Goal: Task Accomplishment & Management: Manage account settings

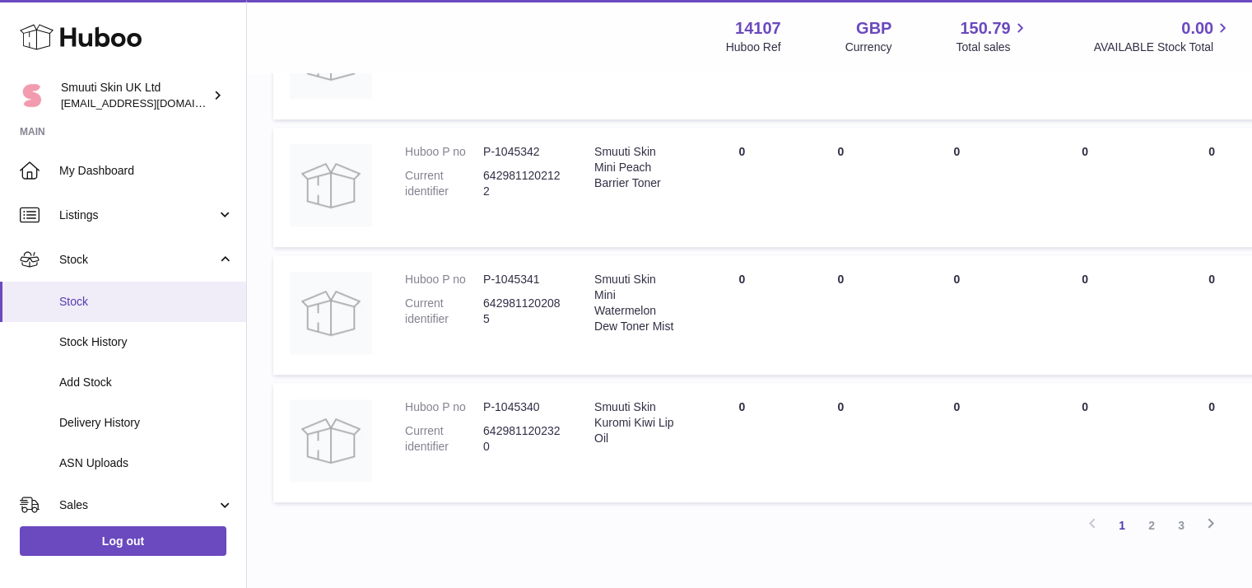
click at [96, 304] on span "Stock" at bounding box center [146, 302] width 174 height 16
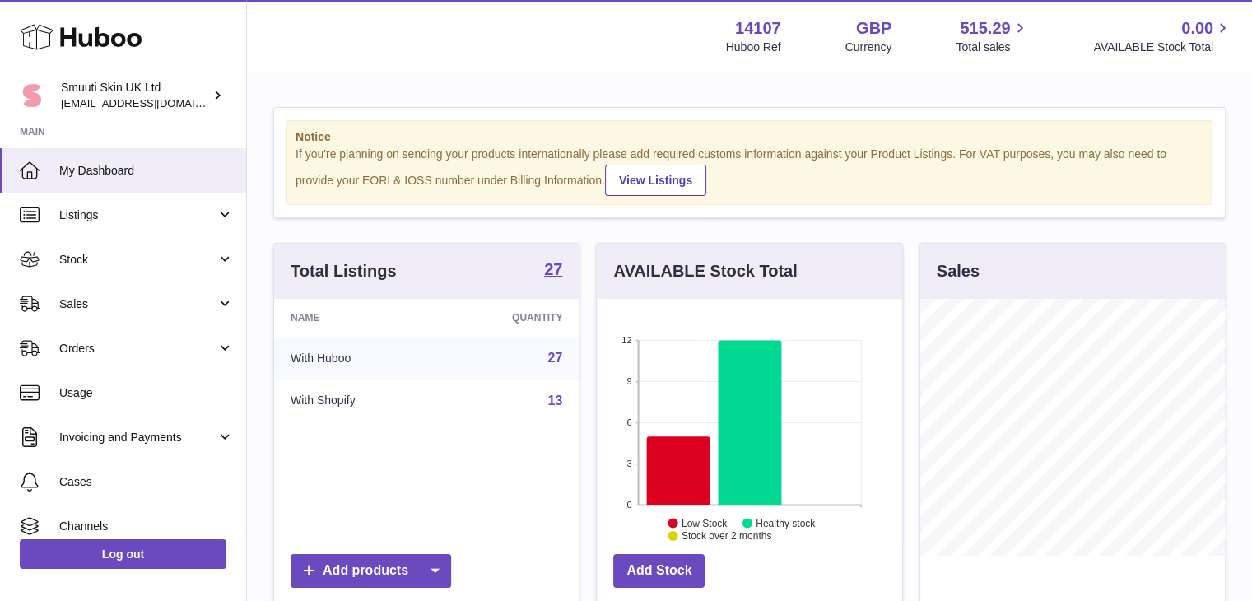
scroll to position [257, 305]
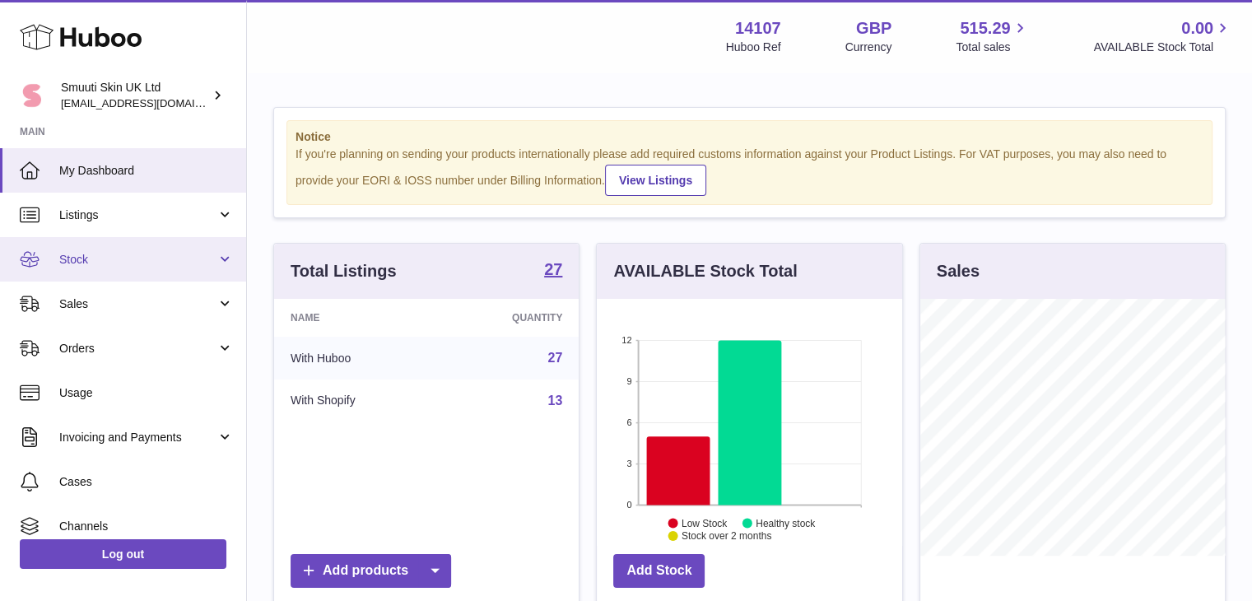
click at [81, 264] on span "Stock" at bounding box center [137, 260] width 157 height 16
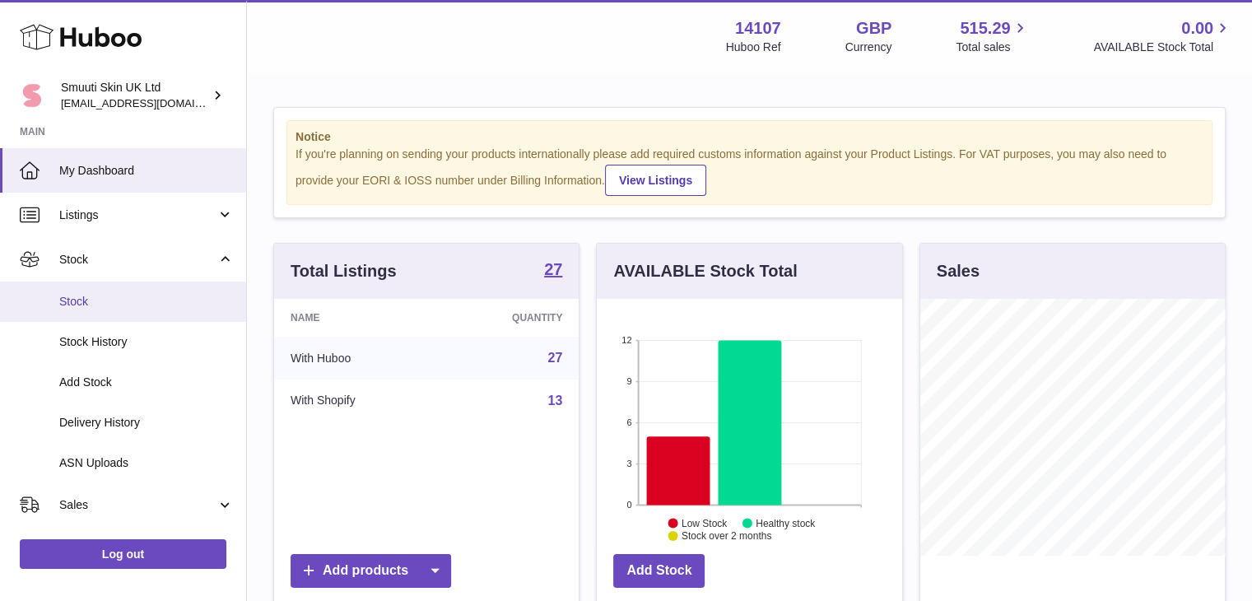
click at [77, 297] on span "Stock" at bounding box center [146, 302] width 174 height 16
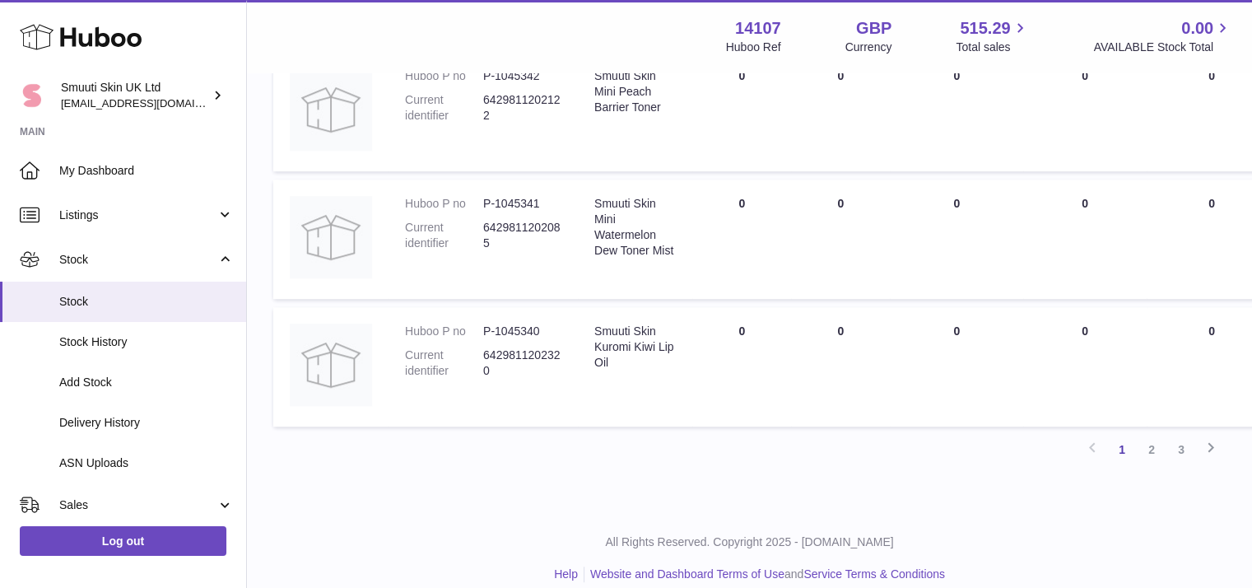
scroll to position [1185, 0]
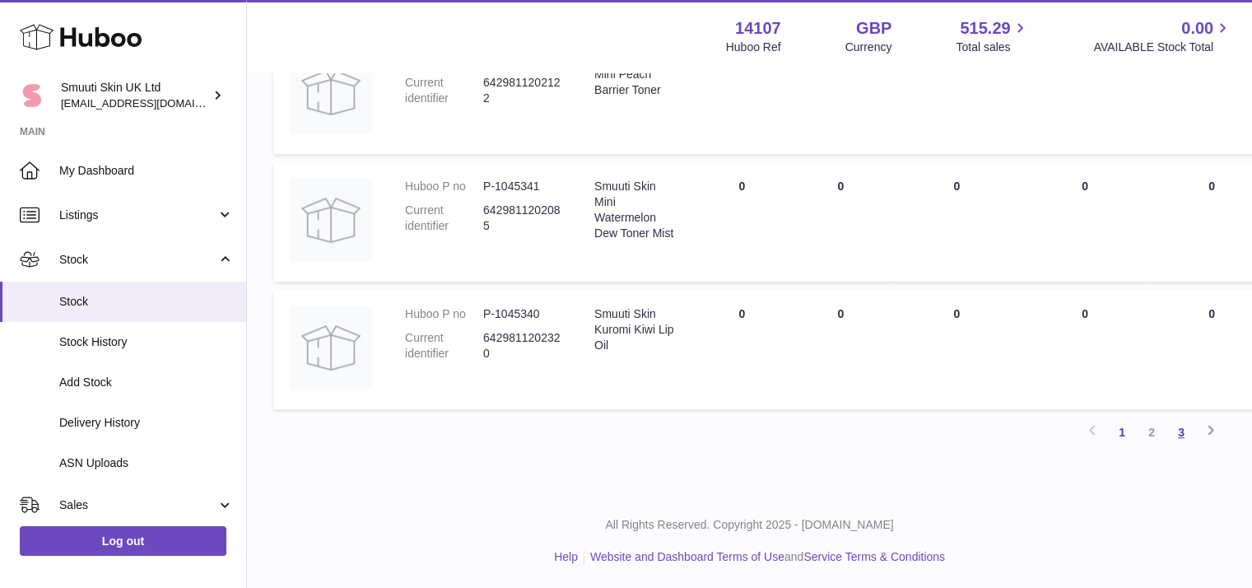
click at [1181, 441] on link "3" at bounding box center [1181, 432] width 30 height 30
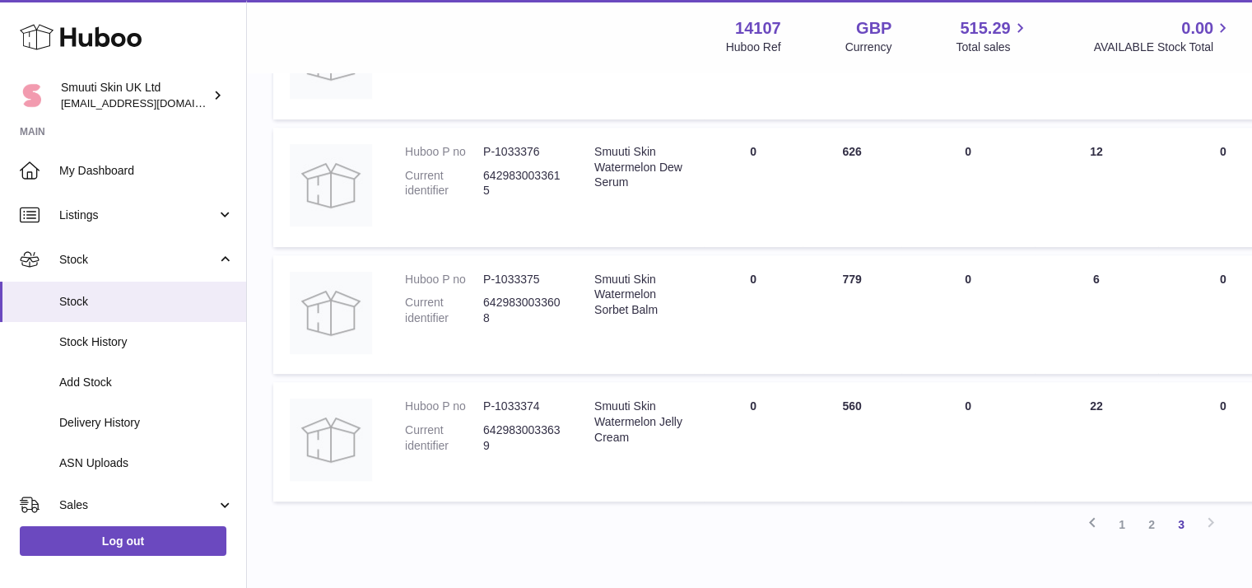
scroll to position [728, 0]
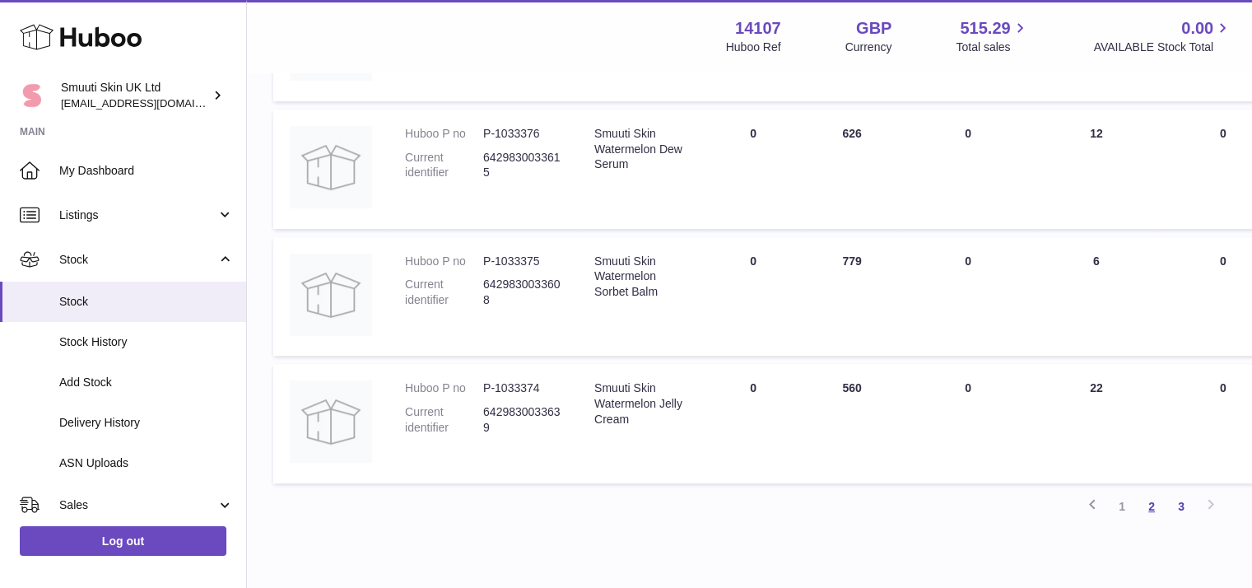
click at [1155, 511] on link "2" at bounding box center [1151, 506] width 30 height 30
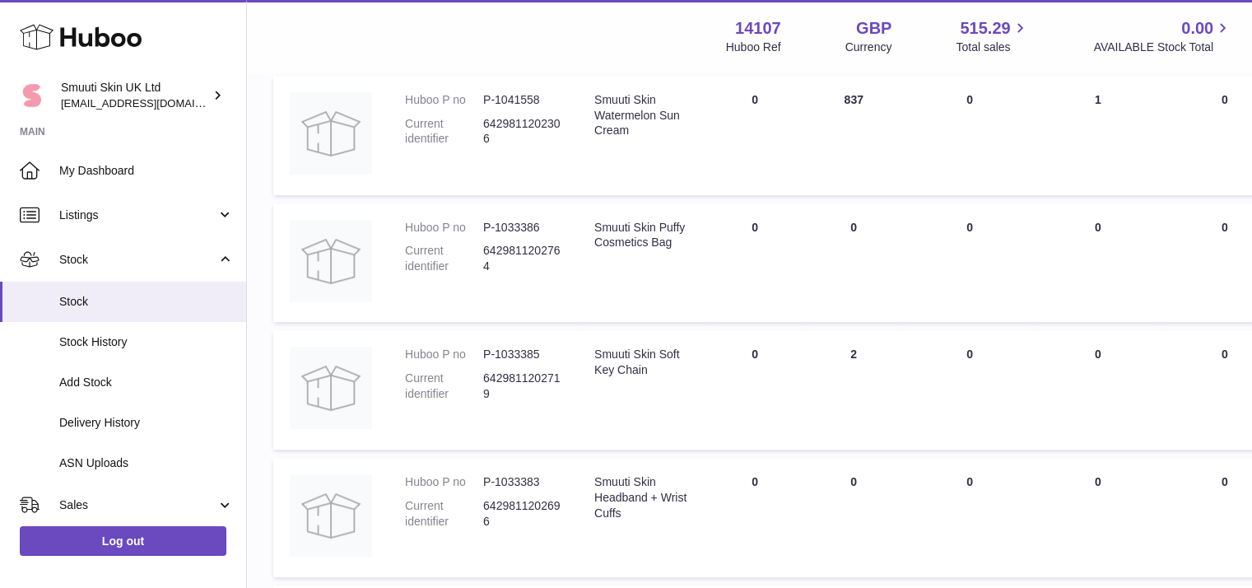
scroll to position [764, 0]
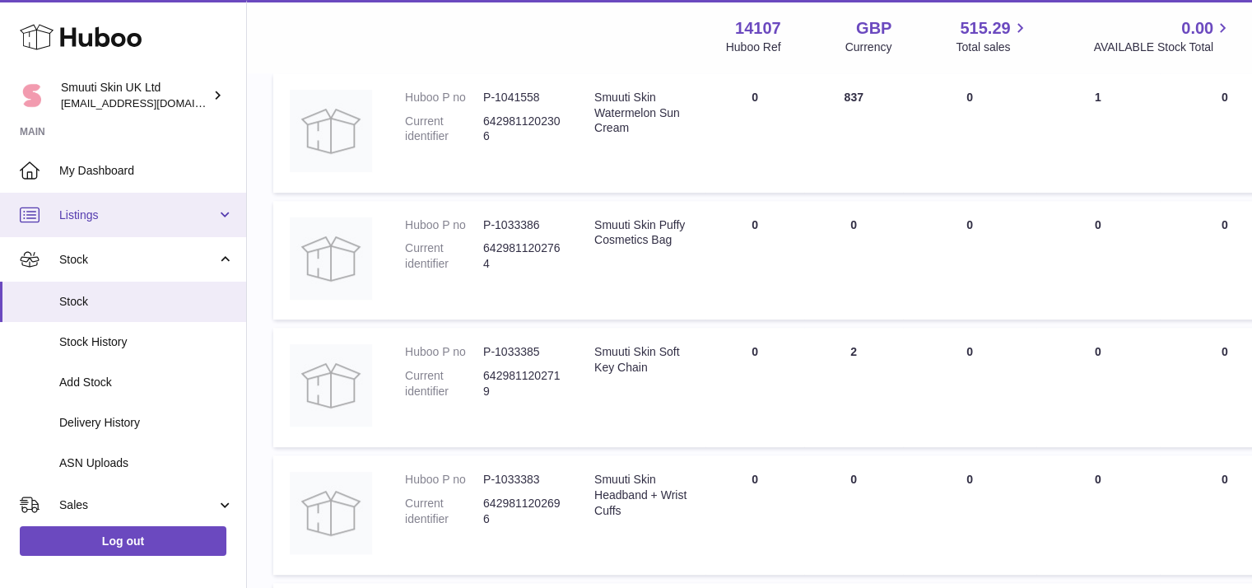
click at [221, 211] on link "Listings" at bounding box center [123, 215] width 246 height 44
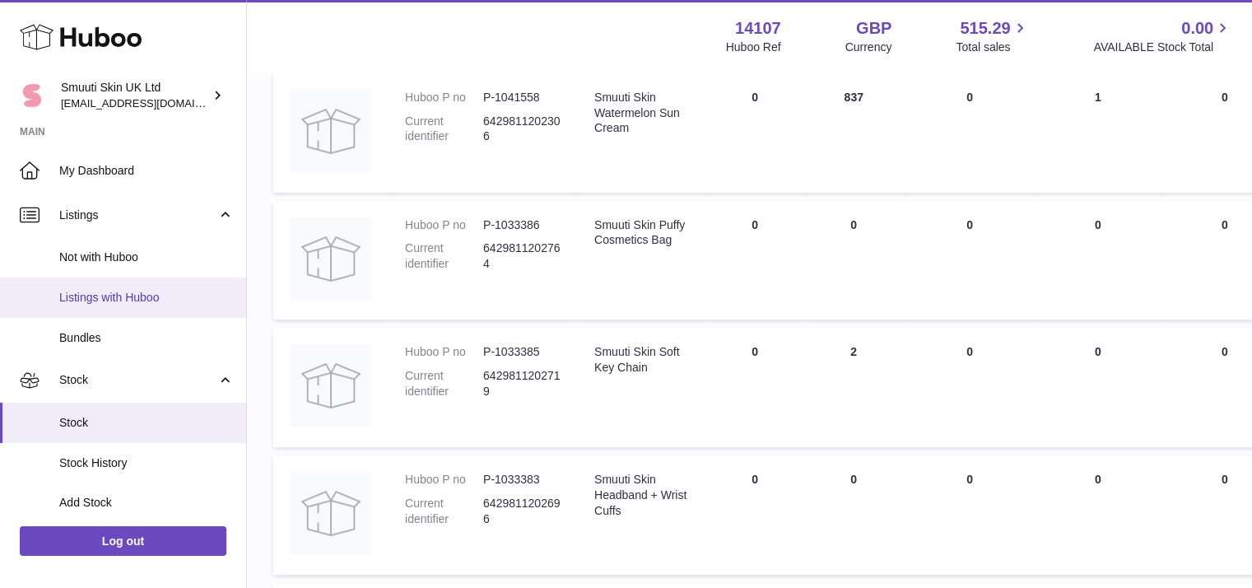
click at [121, 296] on span "Listings with Huboo" at bounding box center [146, 298] width 174 height 16
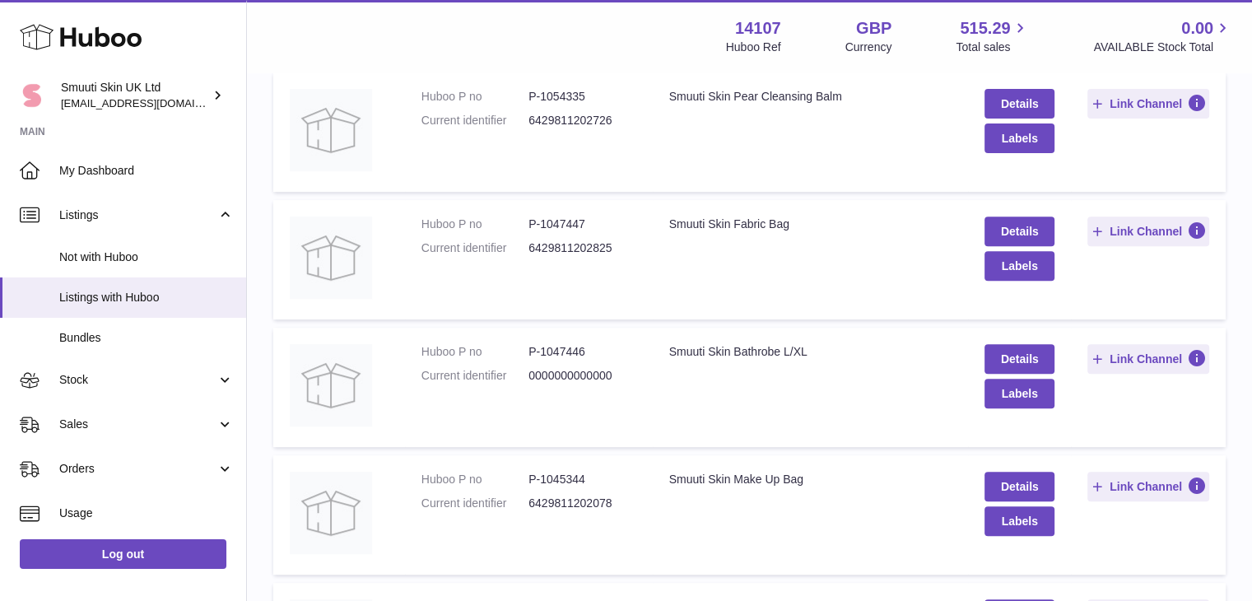
scroll to position [602, 0]
click at [1027, 359] on link "Details" at bounding box center [1018, 359] width 69 height 30
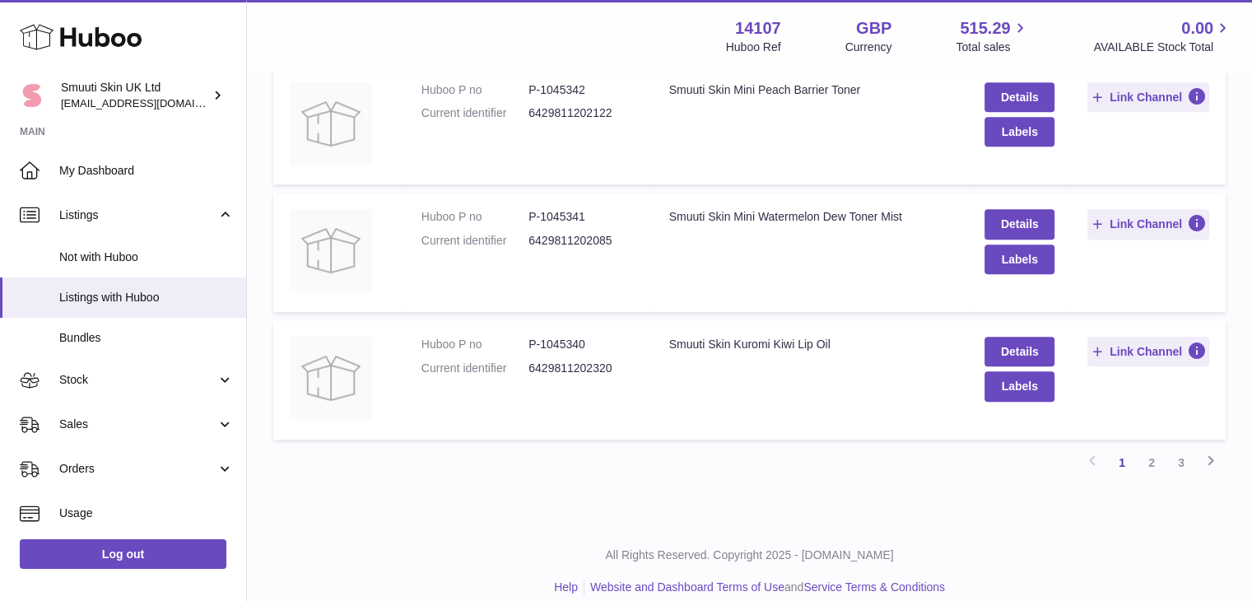
scroll to position [1137, 0]
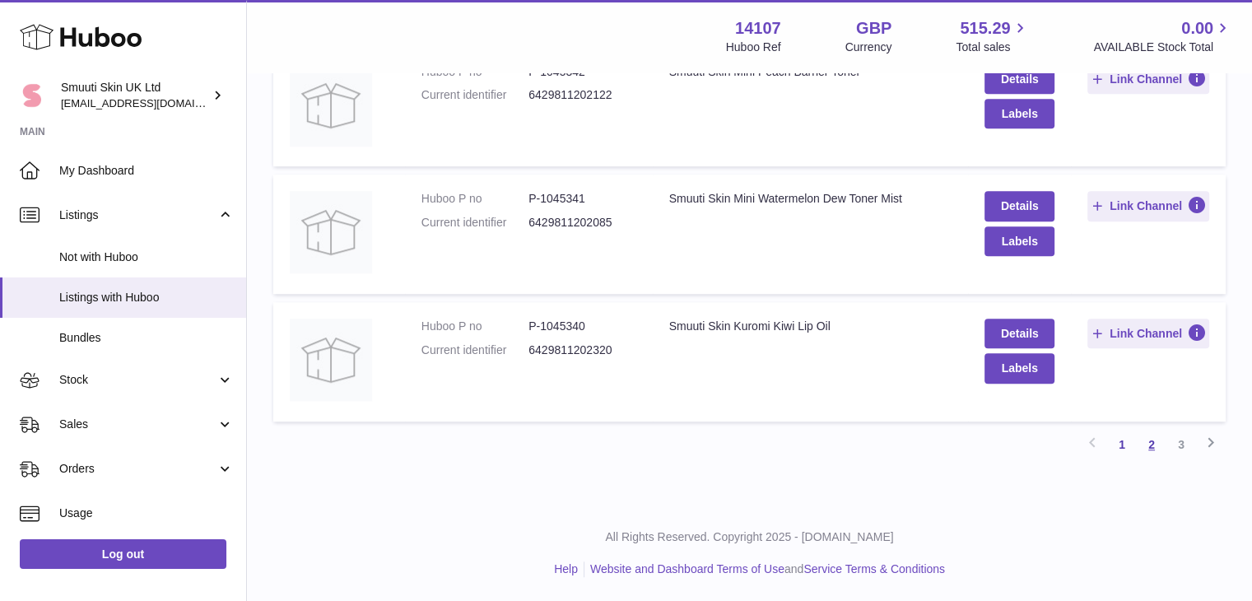
click at [1143, 440] on link "2" at bounding box center [1151, 445] width 30 height 30
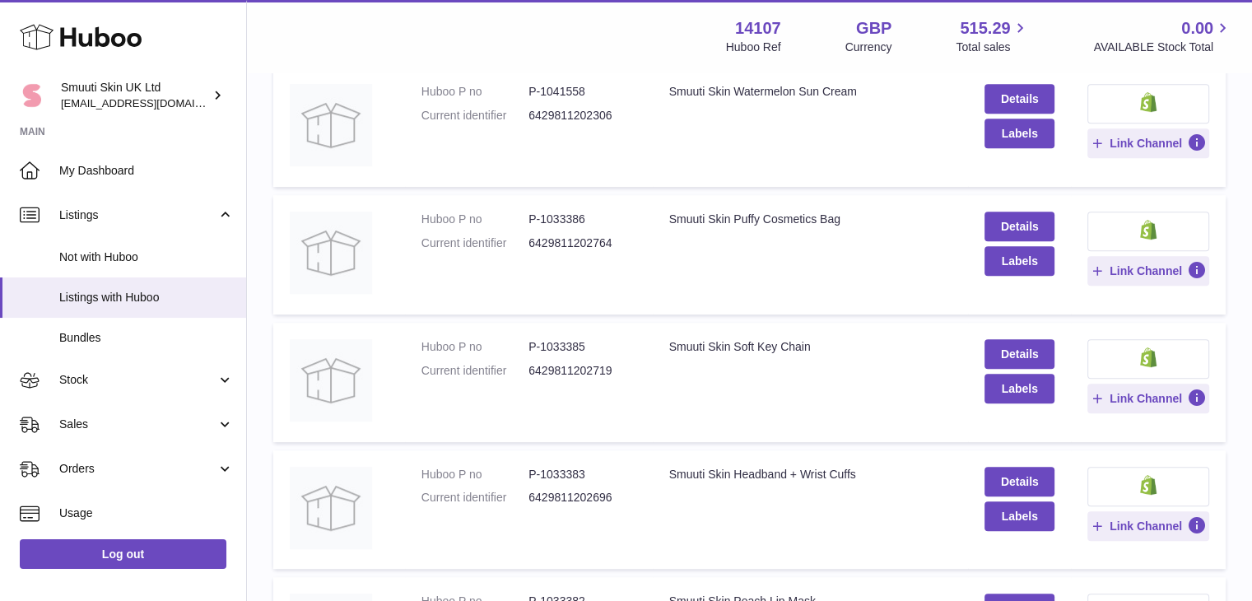
scroll to position [736, 0]
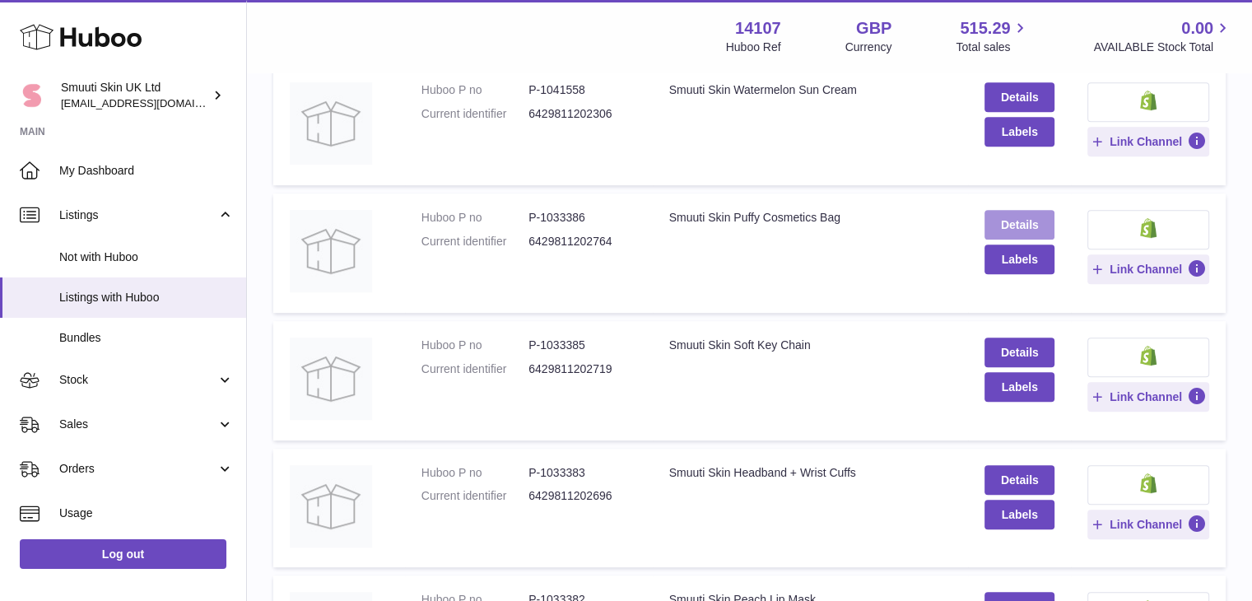
click at [1004, 221] on link "Details" at bounding box center [1018, 225] width 69 height 30
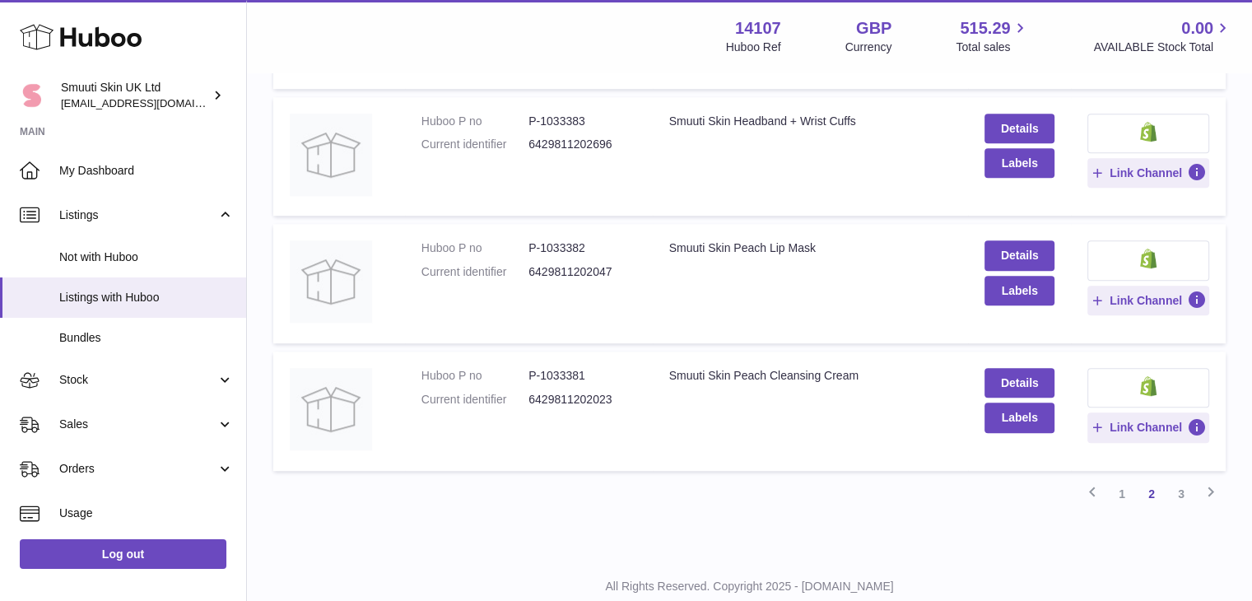
scroll to position [1137, 0]
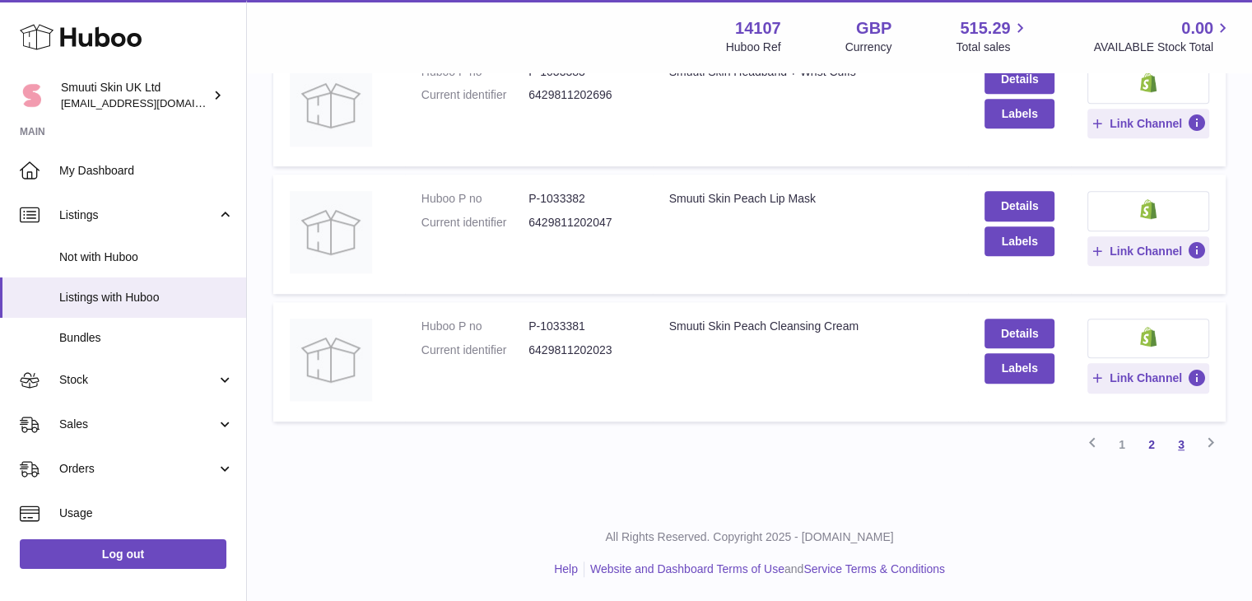
click at [1192, 440] on link "3" at bounding box center [1181, 445] width 30 height 30
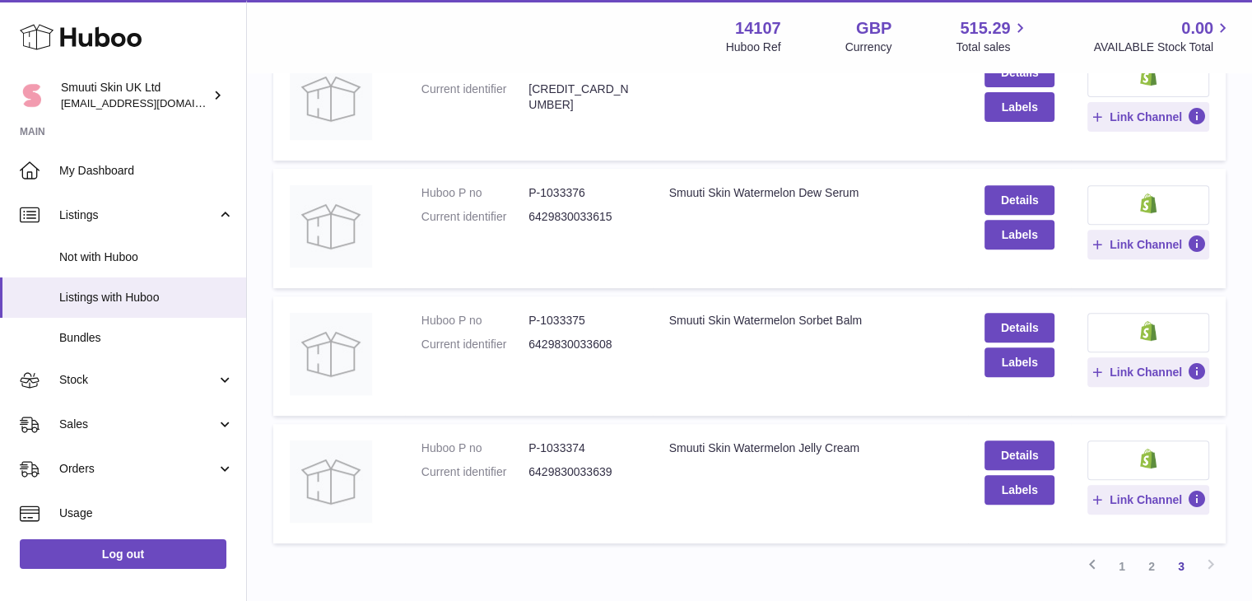
scroll to position [696, 0]
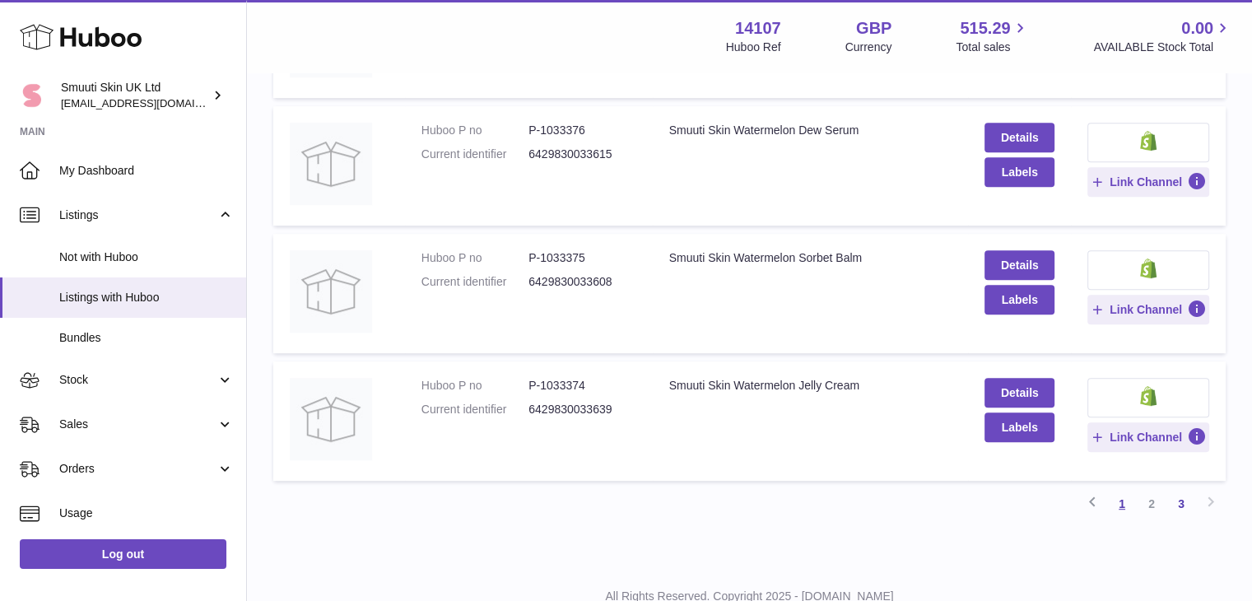
click at [1117, 496] on link "1" at bounding box center [1122, 504] width 30 height 30
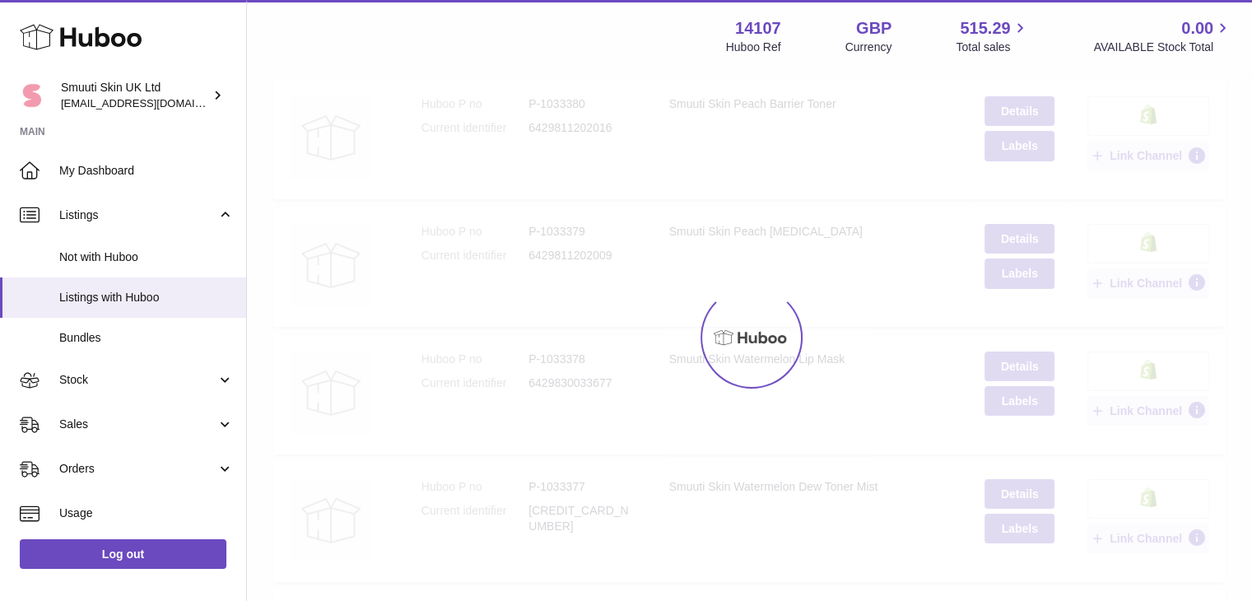
scroll to position [74, 0]
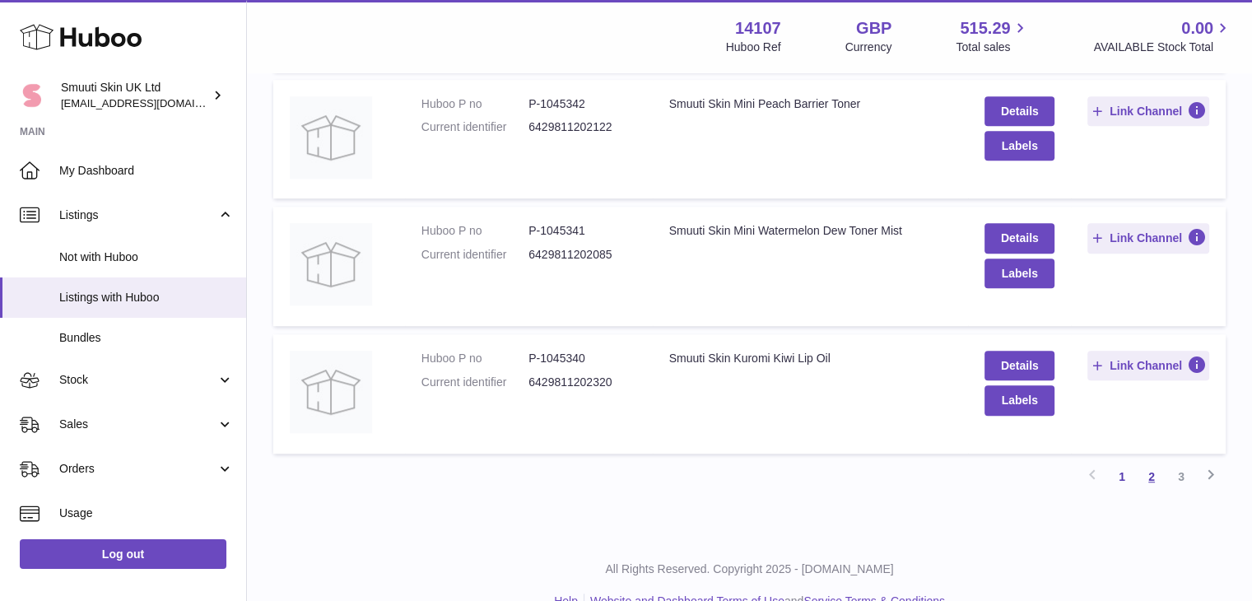
click at [1149, 476] on link "2" at bounding box center [1151, 477] width 30 height 30
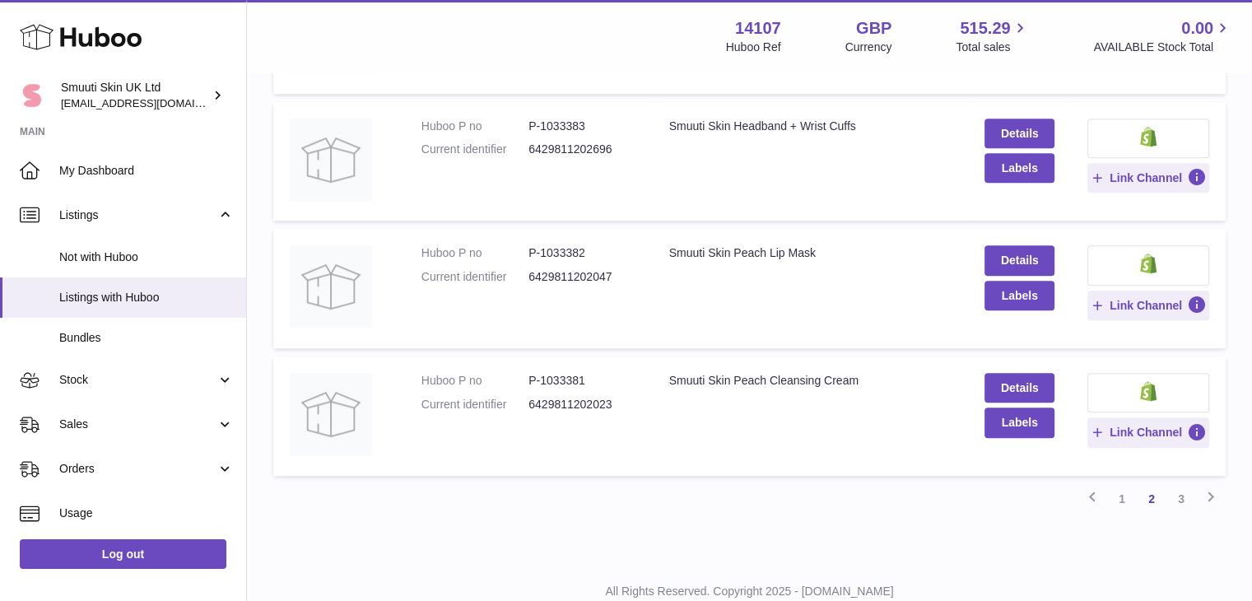
scroll to position [1084, 0]
click at [1181, 493] on link "3" at bounding box center [1181, 498] width 30 height 30
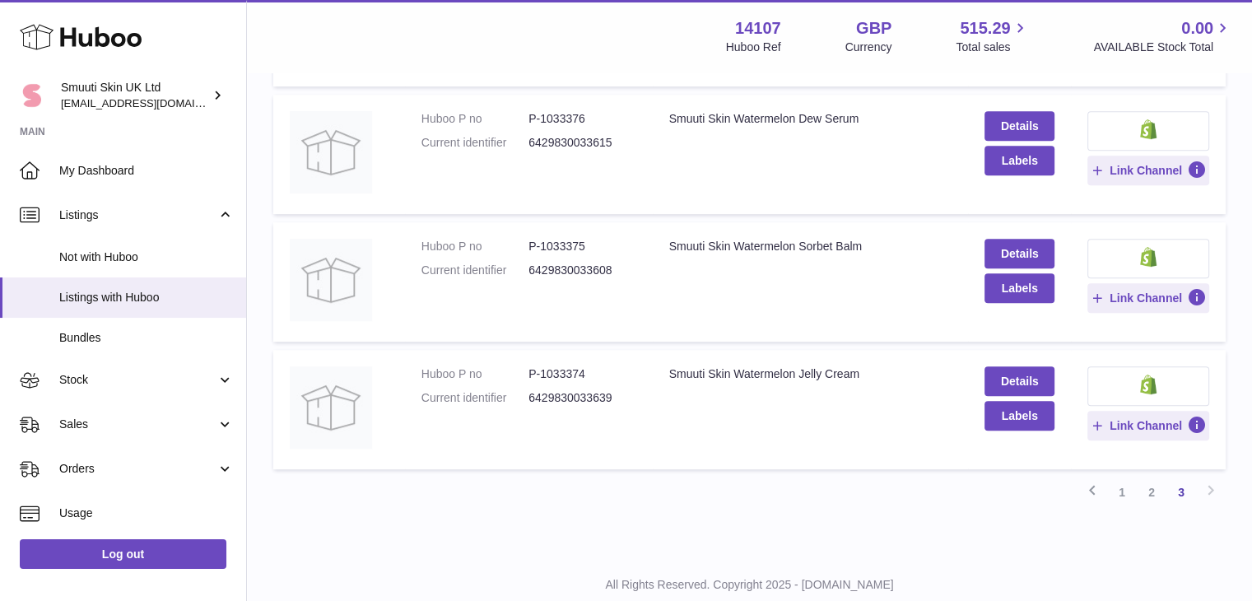
scroll to position [755, 0]
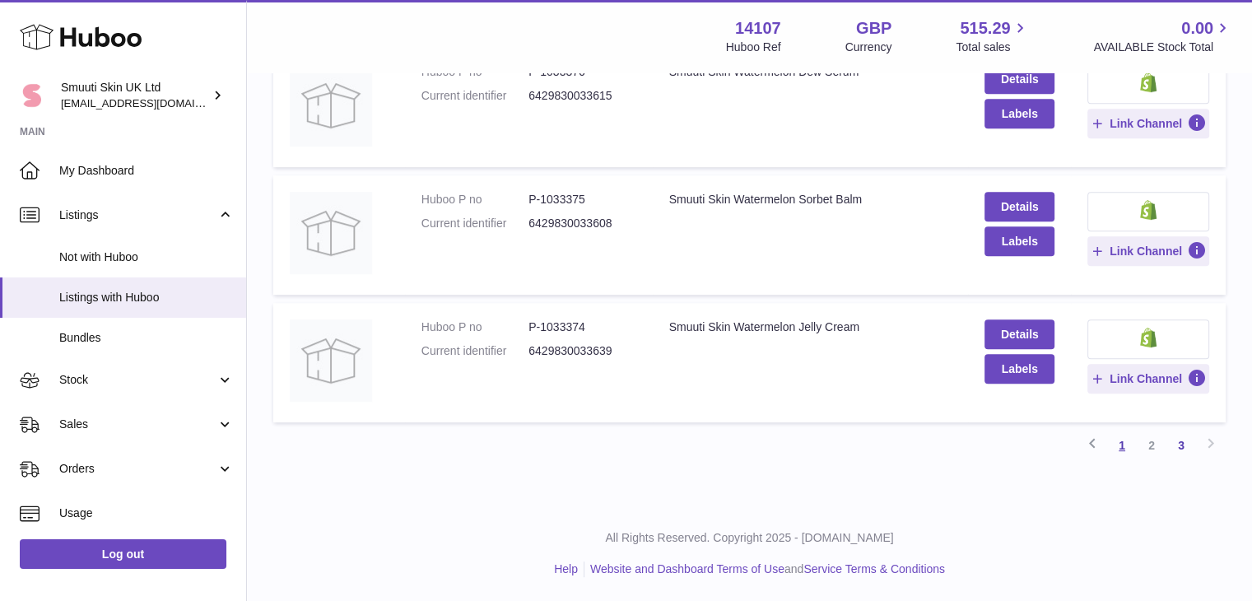
click at [1114, 439] on link "1" at bounding box center [1122, 445] width 30 height 30
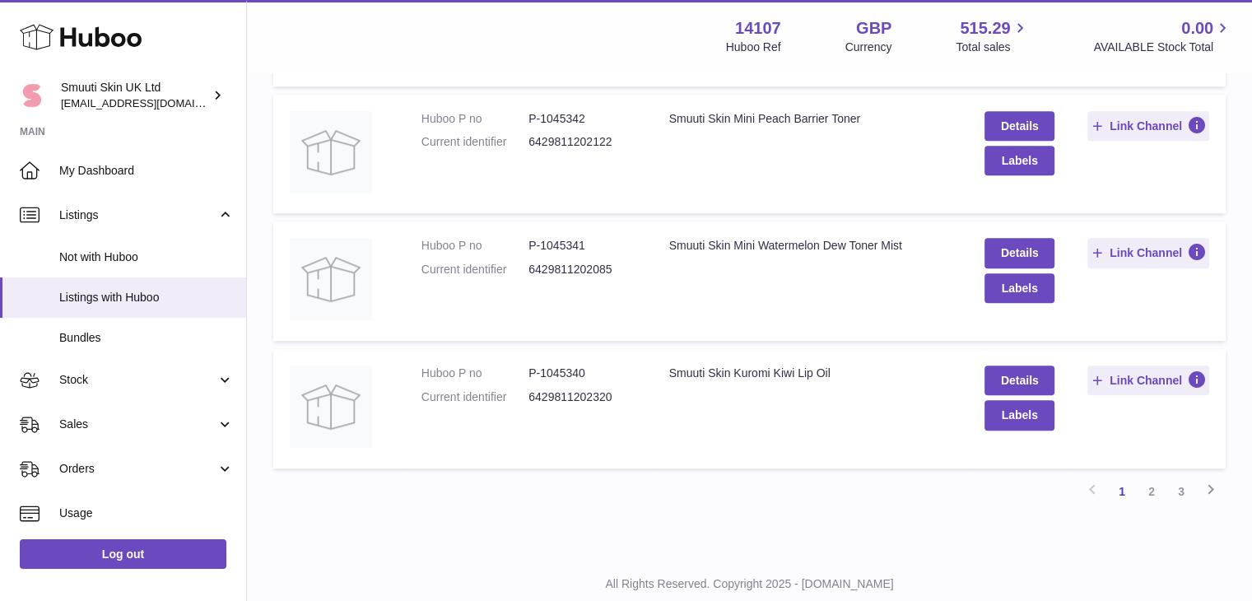
scroll to position [1117, 0]
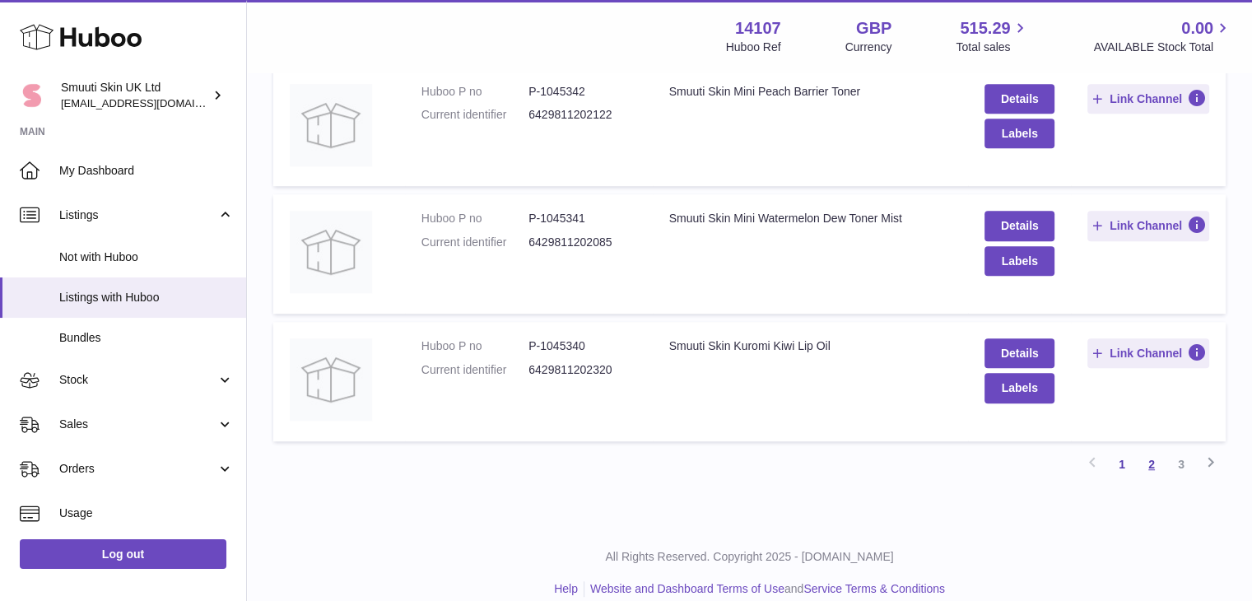
click at [1153, 468] on link "2" at bounding box center [1151, 464] width 30 height 30
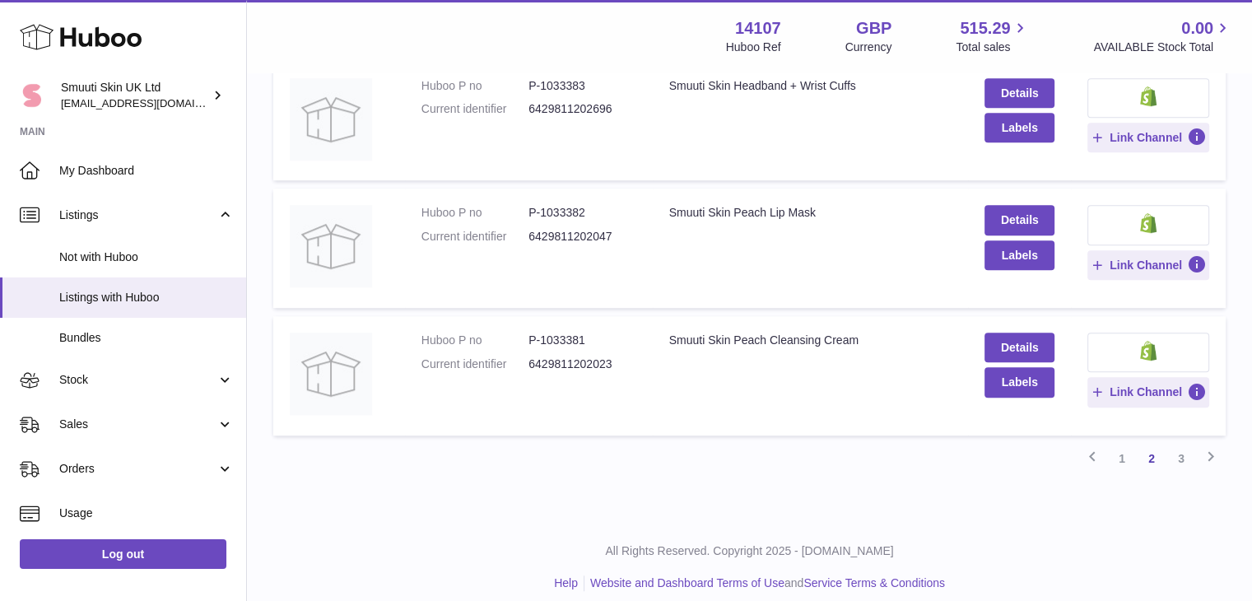
scroll to position [1127, 0]
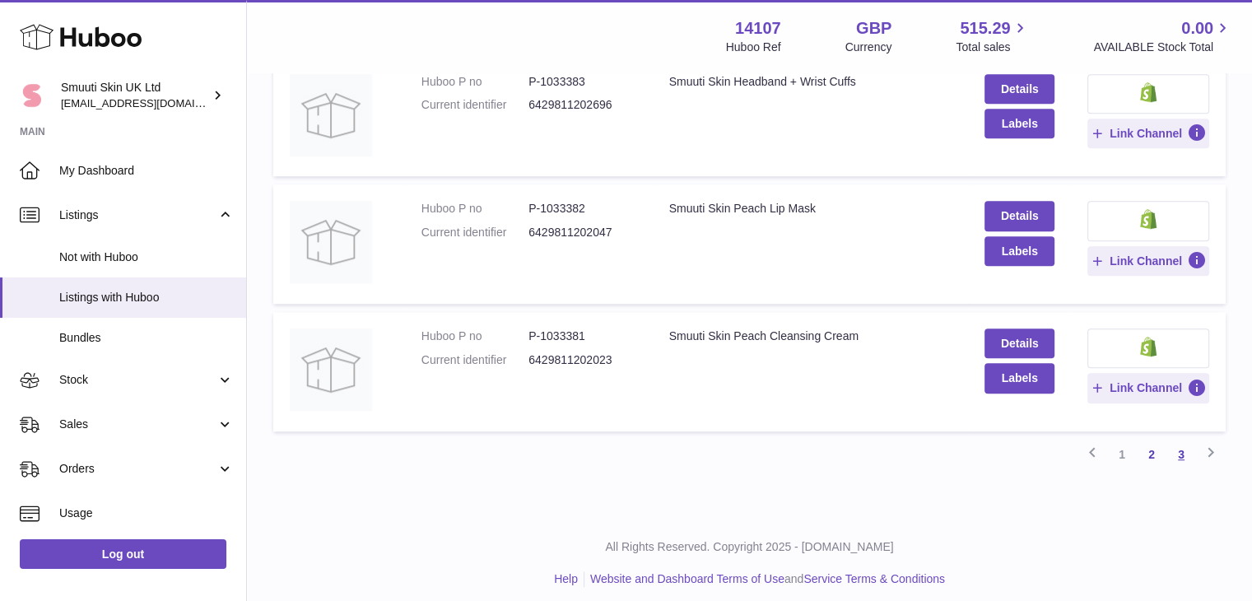
click at [1178, 448] on link "3" at bounding box center [1181, 454] width 30 height 30
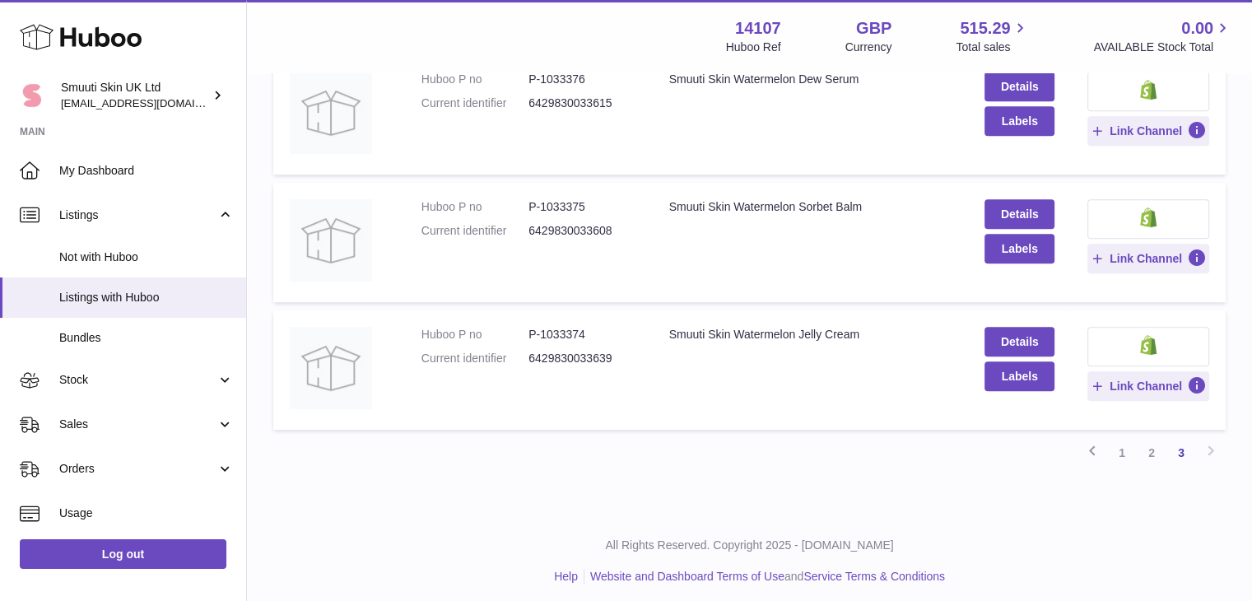
scroll to position [755, 0]
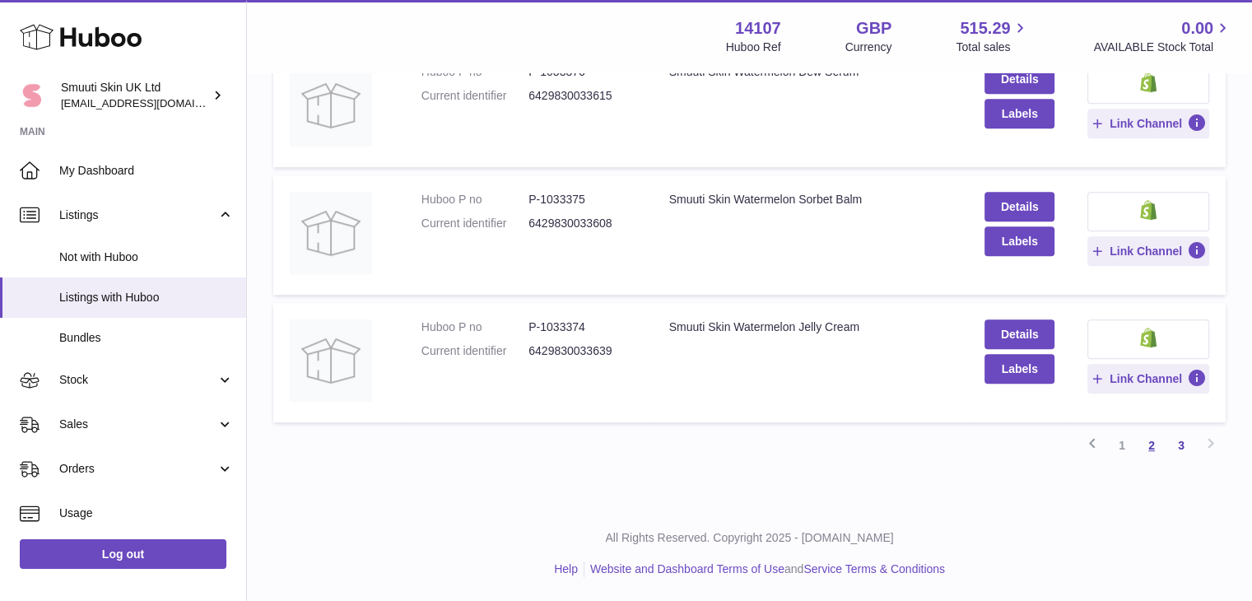
click at [1149, 441] on link "2" at bounding box center [1151, 445] width 30 height 30
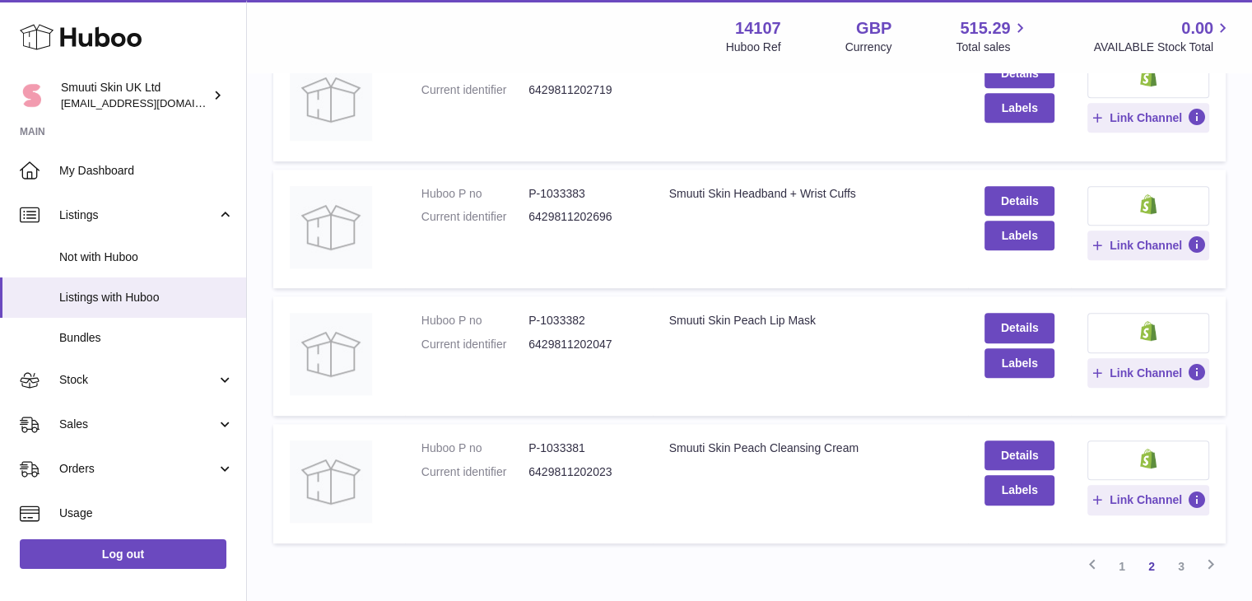
scroll to position [1085, 0]
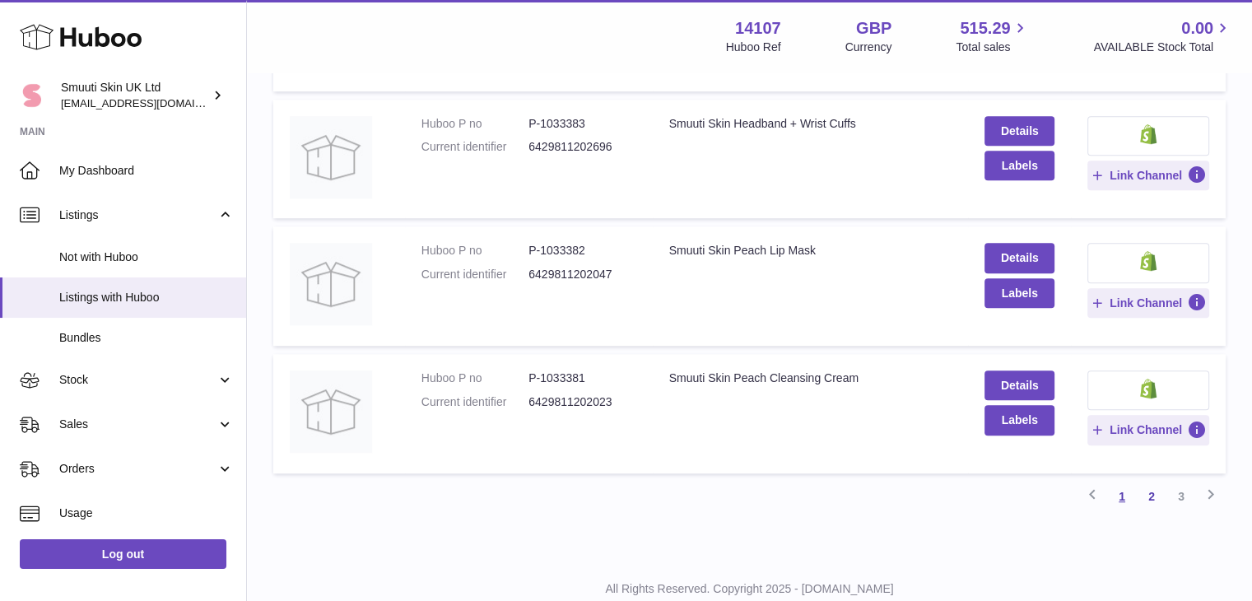
click at [1122, 499] on link "1" at bounding box center [1122, 496] width 30 height 30
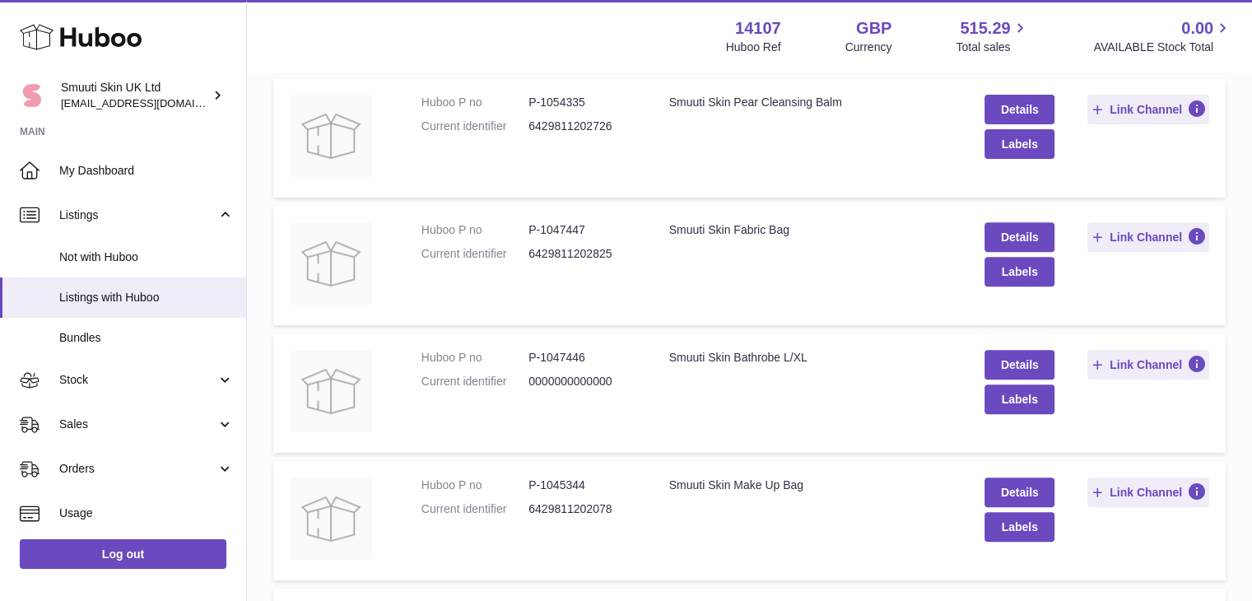
scroll to position [592, 0]
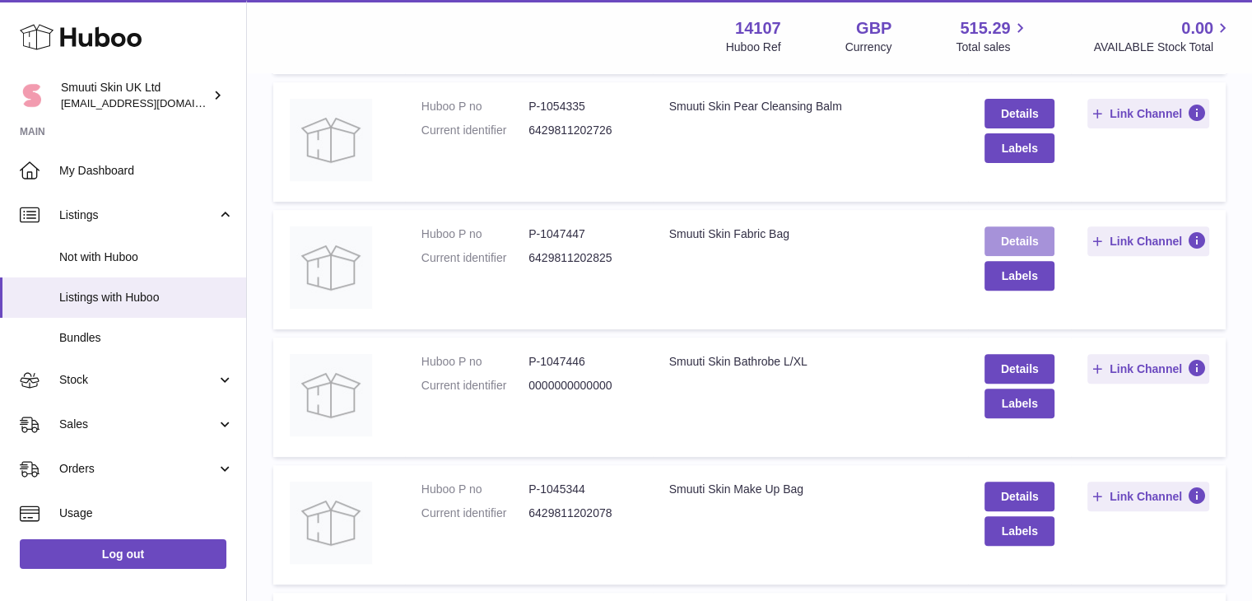
click at [1001, 230] on link "Details" at bounding box center [1018, 241] width 69 height 30
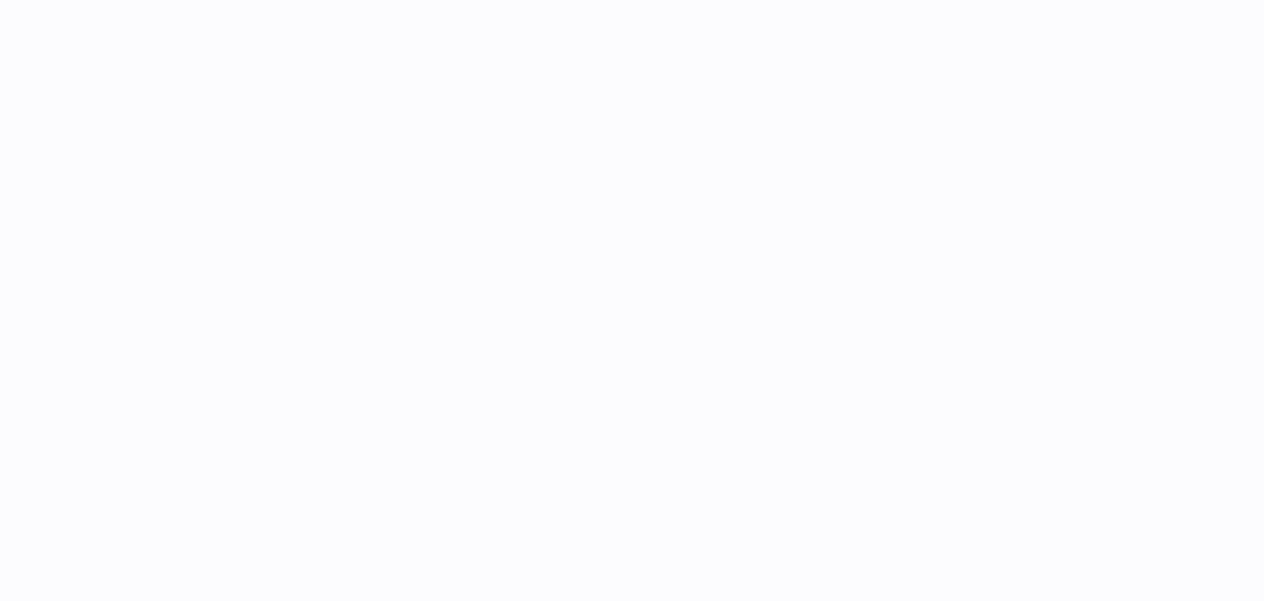
select select "***"
select select "****"
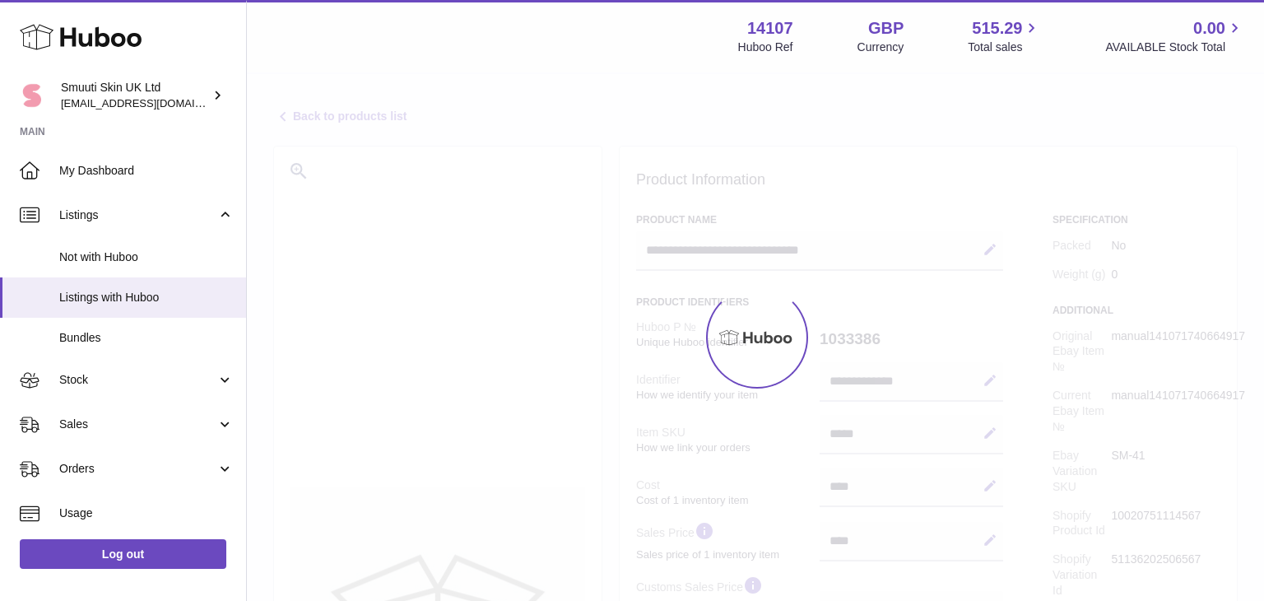
select select "***"
select select "****"
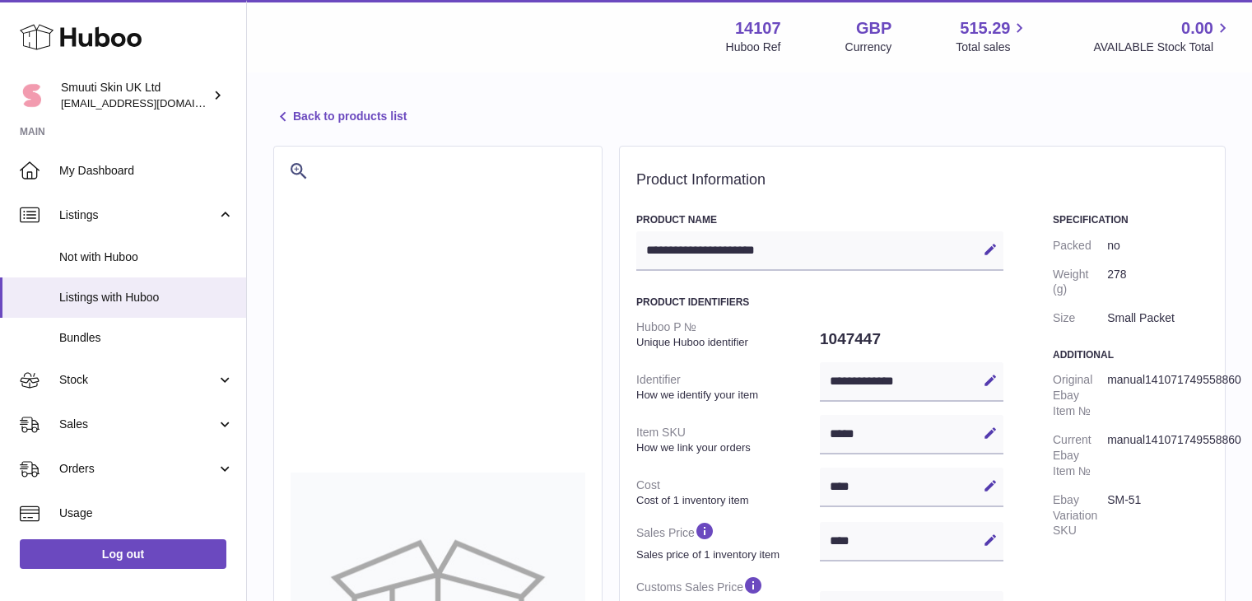
select select "***"
select select "****"
